Goal: Task Accomplishment & Management: Use online tool/utility

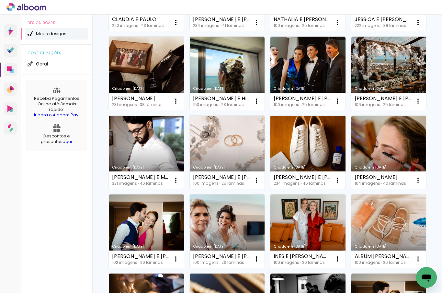
scroll to position [205, 0]
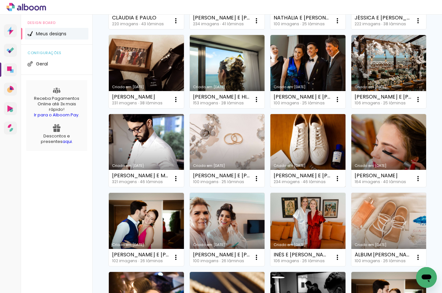
click at [320, 153] on link "Criado em [DATE]" at bounding box center [307, 150] width 75 height 73
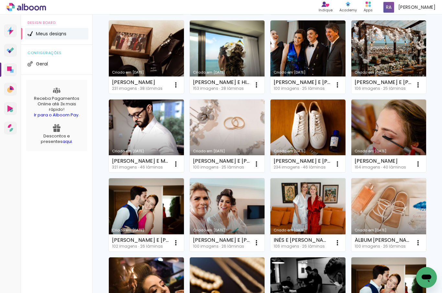
scroll to position [219, 0]
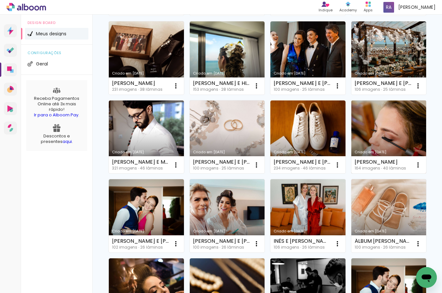
click at [367, 131] on link "Criado em [DATE]" at bounding box center [388, 136] width 75 height 73
